Goal: Transaction & Acquisition: Purchase product/service

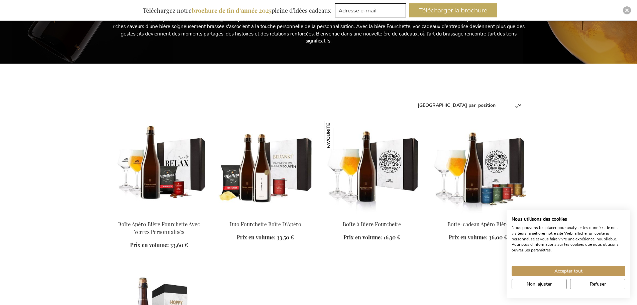
scroll to position [167, 0]
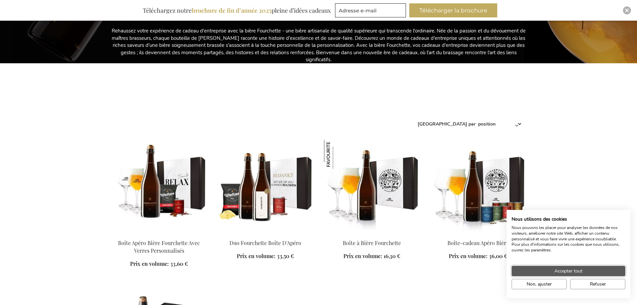
click at [591, 272] on button "Accepter tout" at bounding box center [569, 271] width 114 height 10
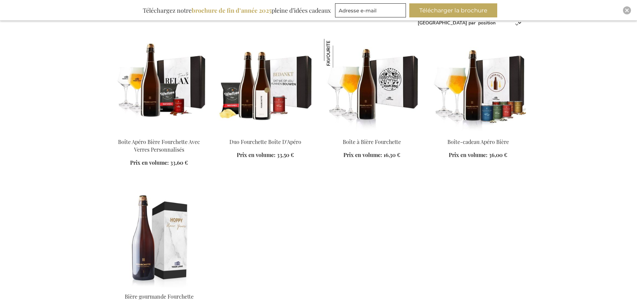
scroll to position [268, 0]
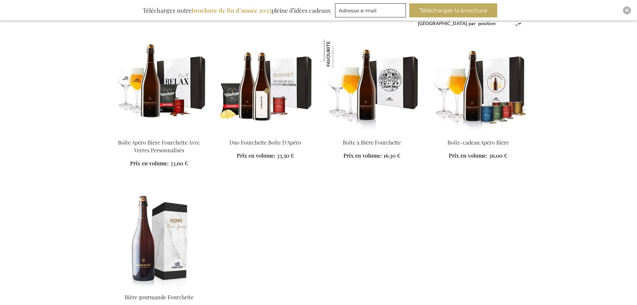
click at [488, 112] on img at bounding box center [479, 86] width 96 height 94
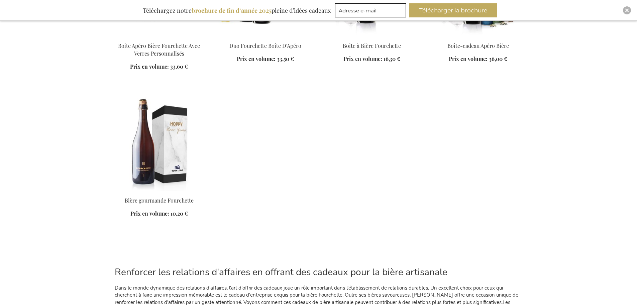
scroll to position [454, 0]
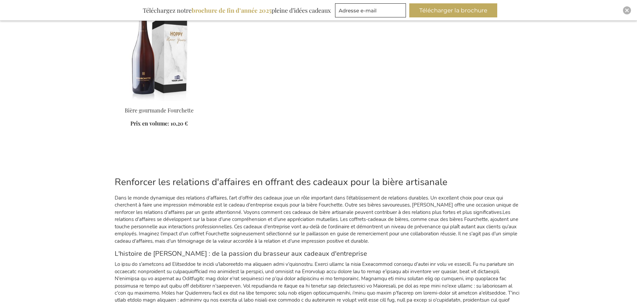
click at [169, 76] on img at bounding box center [159, 54] width 96 height 94
